Goal: Communication & Community: Answer question/provide support

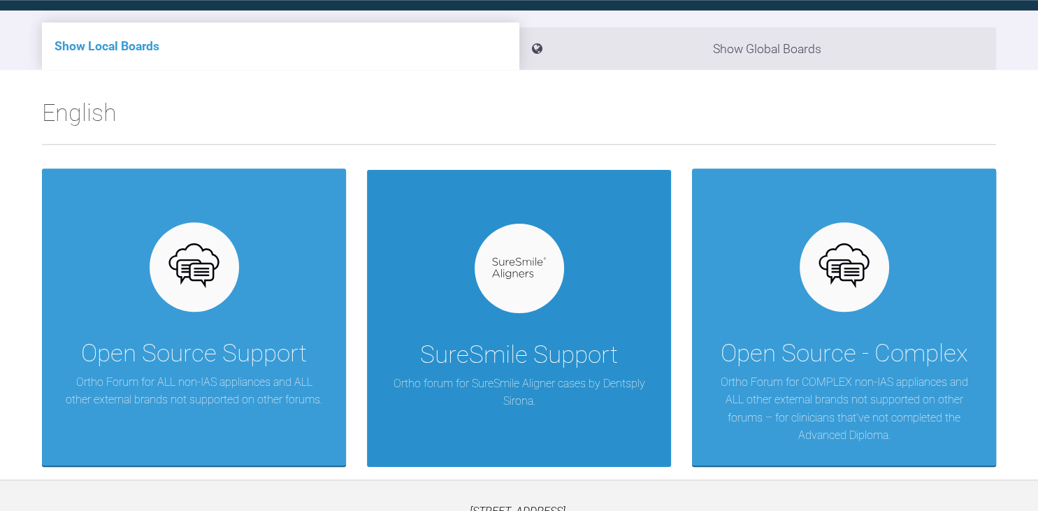
click at [496, 375] on p "Ortho forum for SureSmile Aligner cases by Dentsply Sirona." at bounding box center [519, 393] width 262 height 36
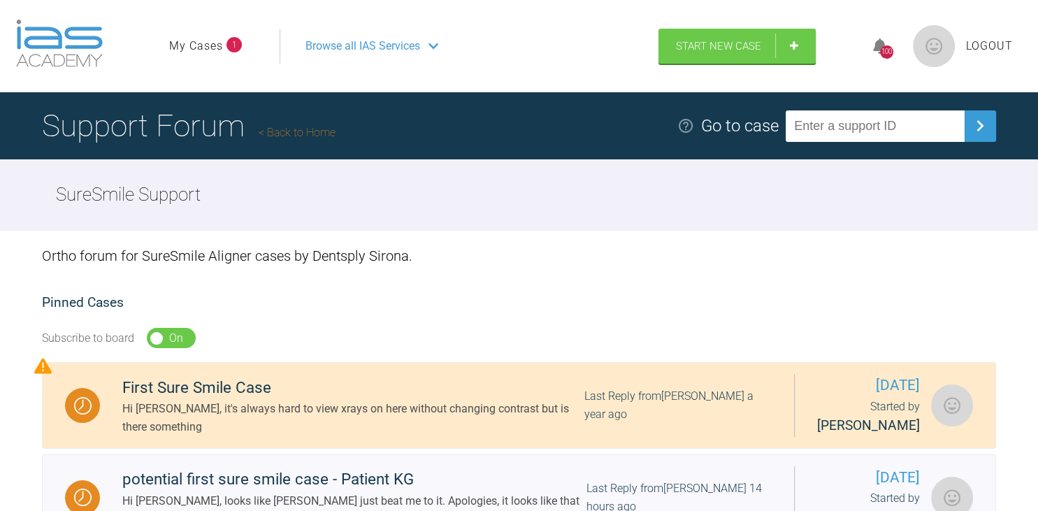
click at [211, 52] on link "My Cases" at bounding box center [196, 46] width 54 height 18
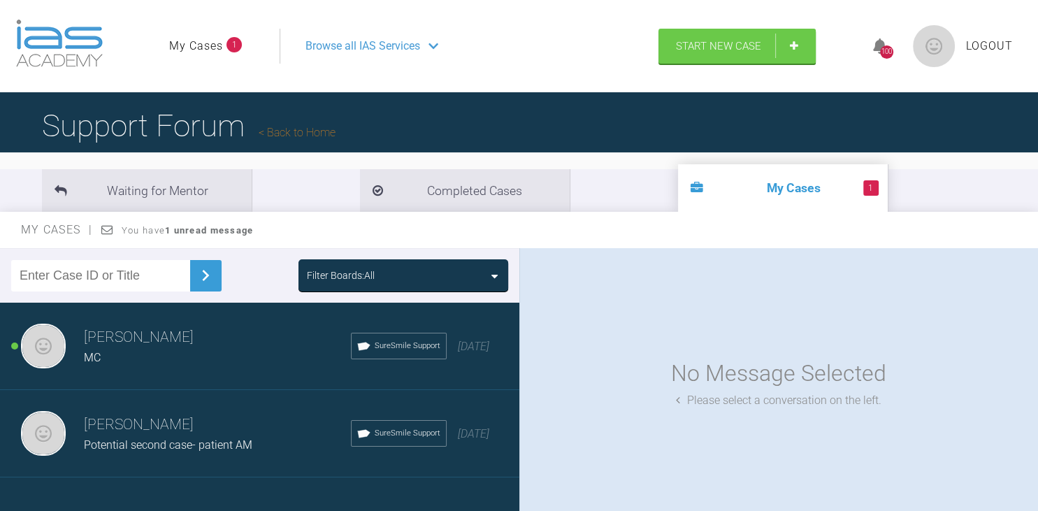
click at [103, 344] on h3 "[PERSON_NAME]" at bounding box center [217, 338] width 267 height 24
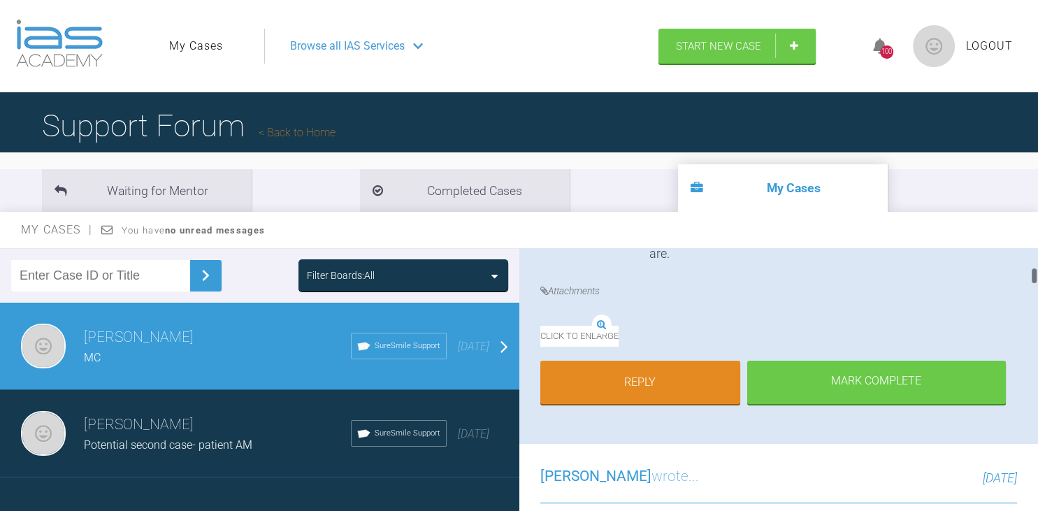
scroll to position [389, 0]
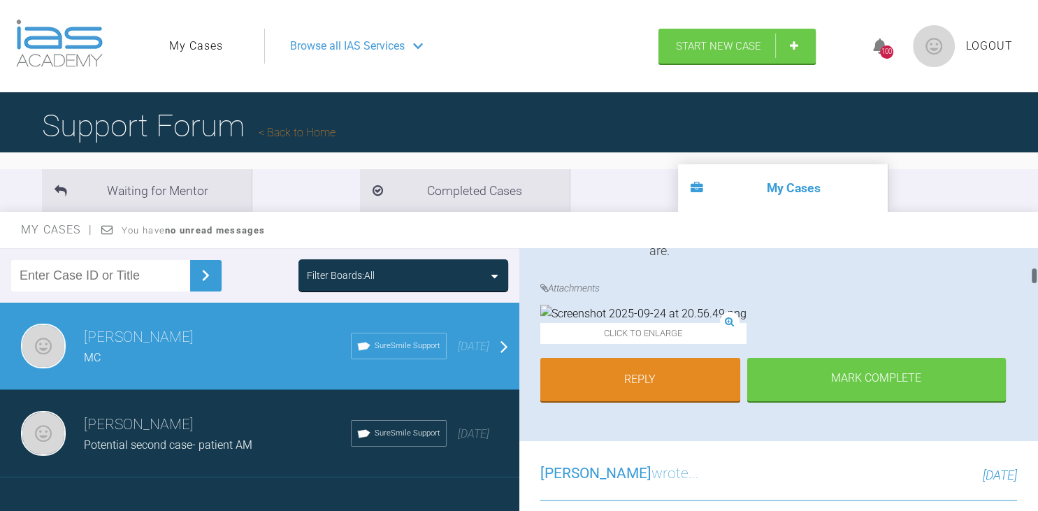
click at [639, 323] on img at bounding box center [643, 314] width 206 height 18
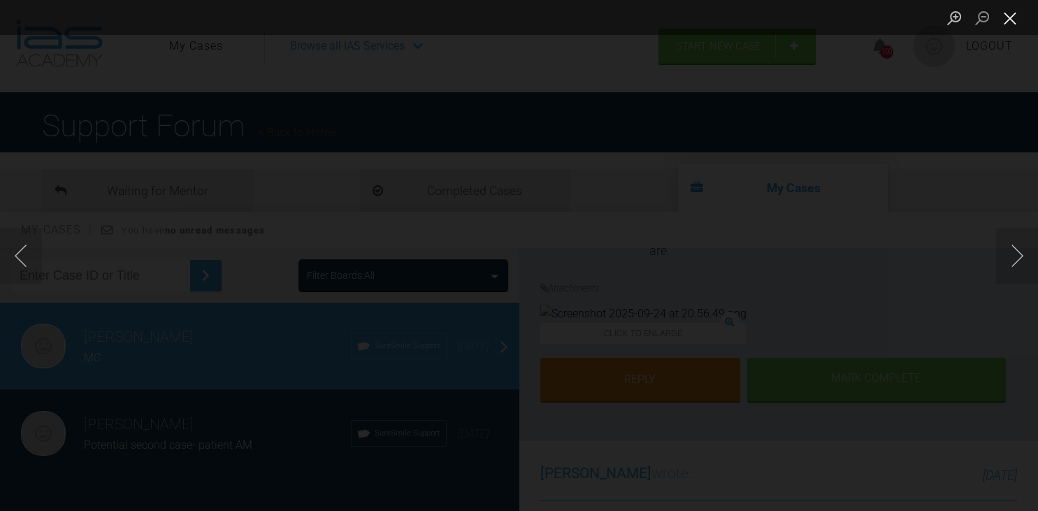
click at [1016, 20] on button "Close lightbox" at bounding box center [1010, 18] width 28 height 24
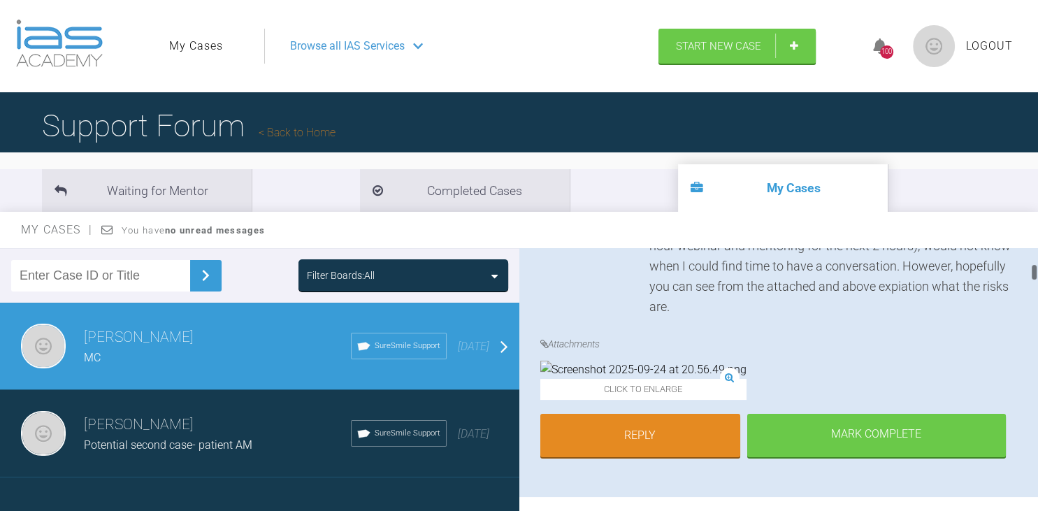
scroll to position [347, 0]
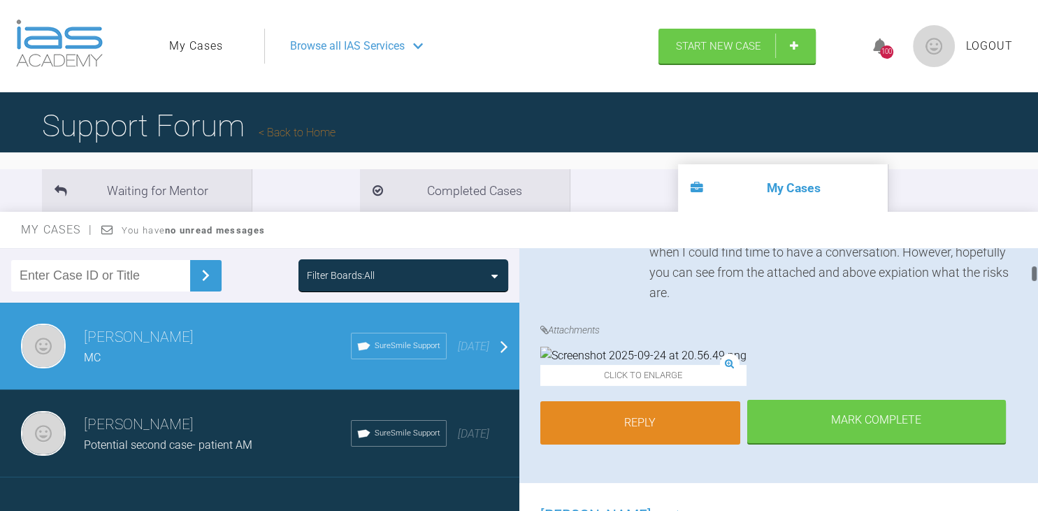
click at [646, 445] on link "Reply" at bounding box center [640, 422] width 200 height 43
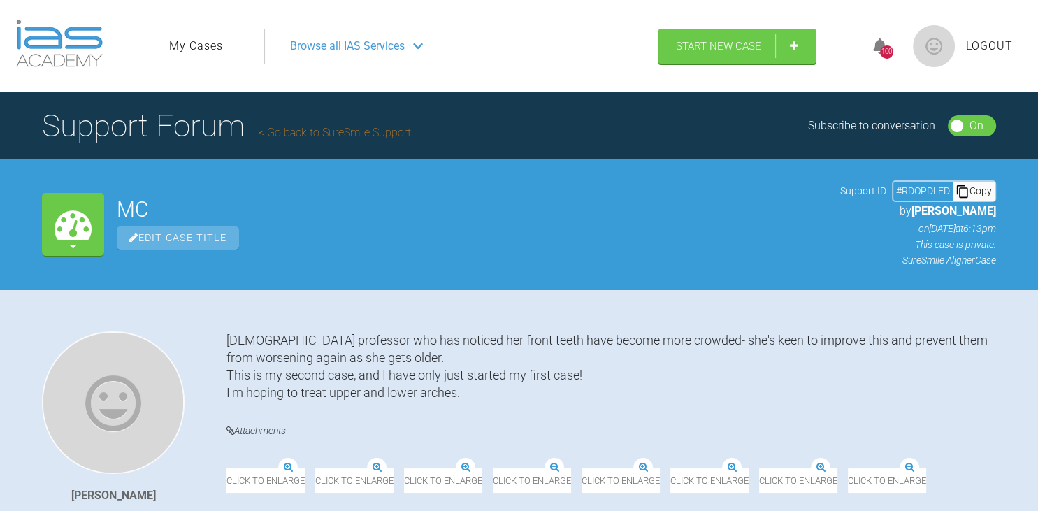
scroll to position [7037, 0]
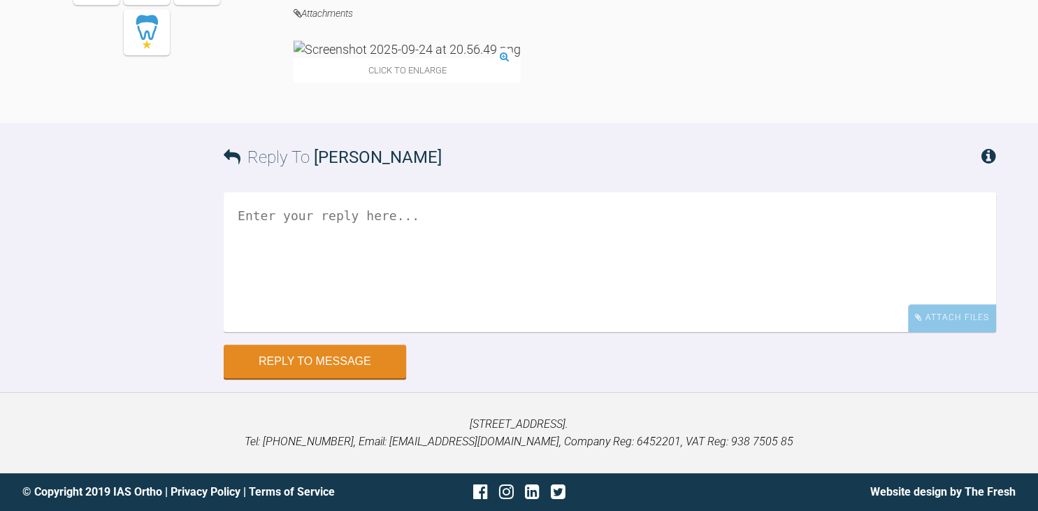
click at [291, 240] on textarea at bounding box center [610, 262] width 772 height 140
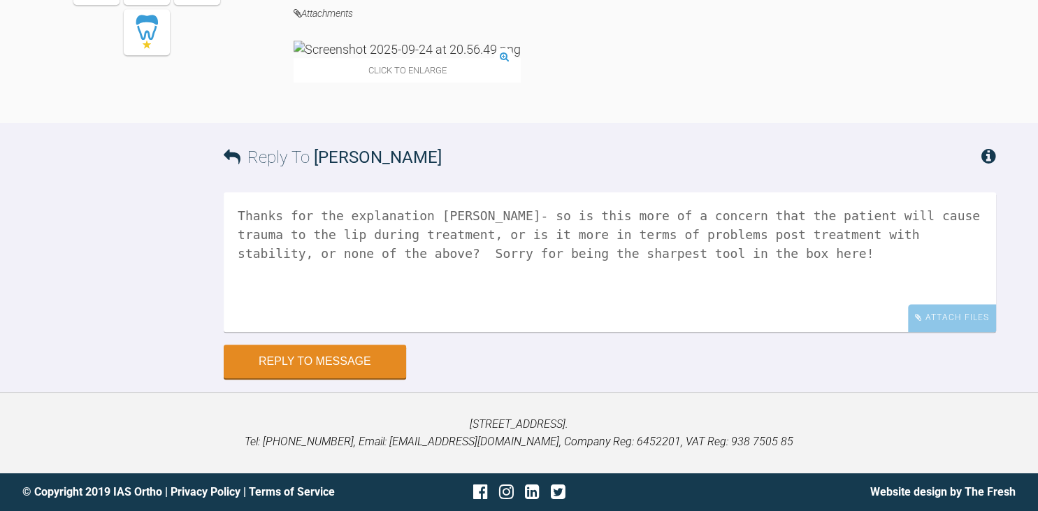
click at [354, 238] on textarea "Thanks for the explanation Geoff- so is this more of a concern that the patient…" at bounding box center [610, 262] width 772 height 140
click at [356, 256] on textarea "Thanks for the explanation Geoff- so is this more of a concern that the patient…" at bounding box center [610, 262] width 772 height 140
type textarea "Thanks for the explanation Geoff- so is this more of a concern that the patient…"
click at [272, 352] on button "Reply to Message" at bounding box center [315, 363] width 182 height 34
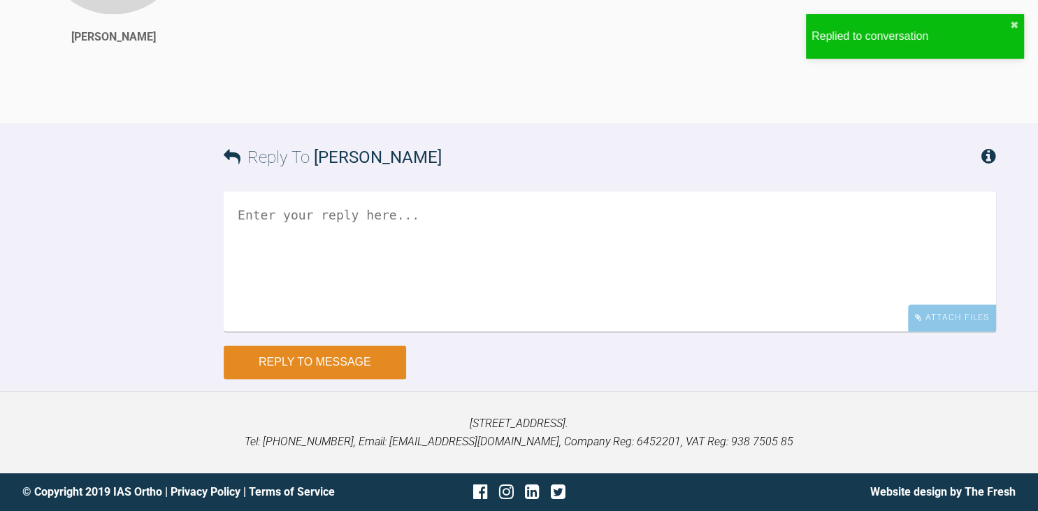
scroll to position [7331, 0]
